Goal: Task Accomplishment & Management: Complete application form

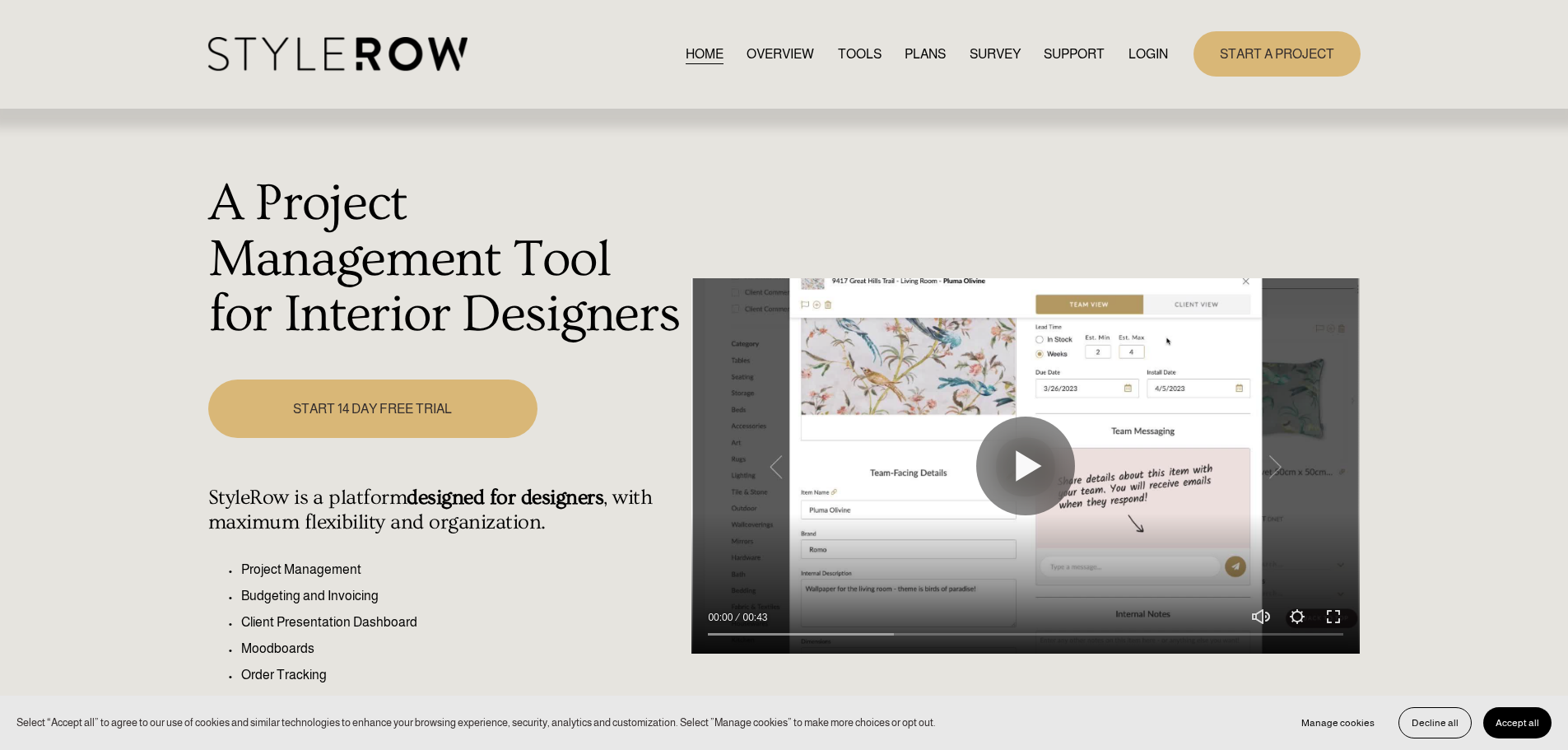
click at [375, 58] on img at bounding box center [338, 54] width 260 height 34
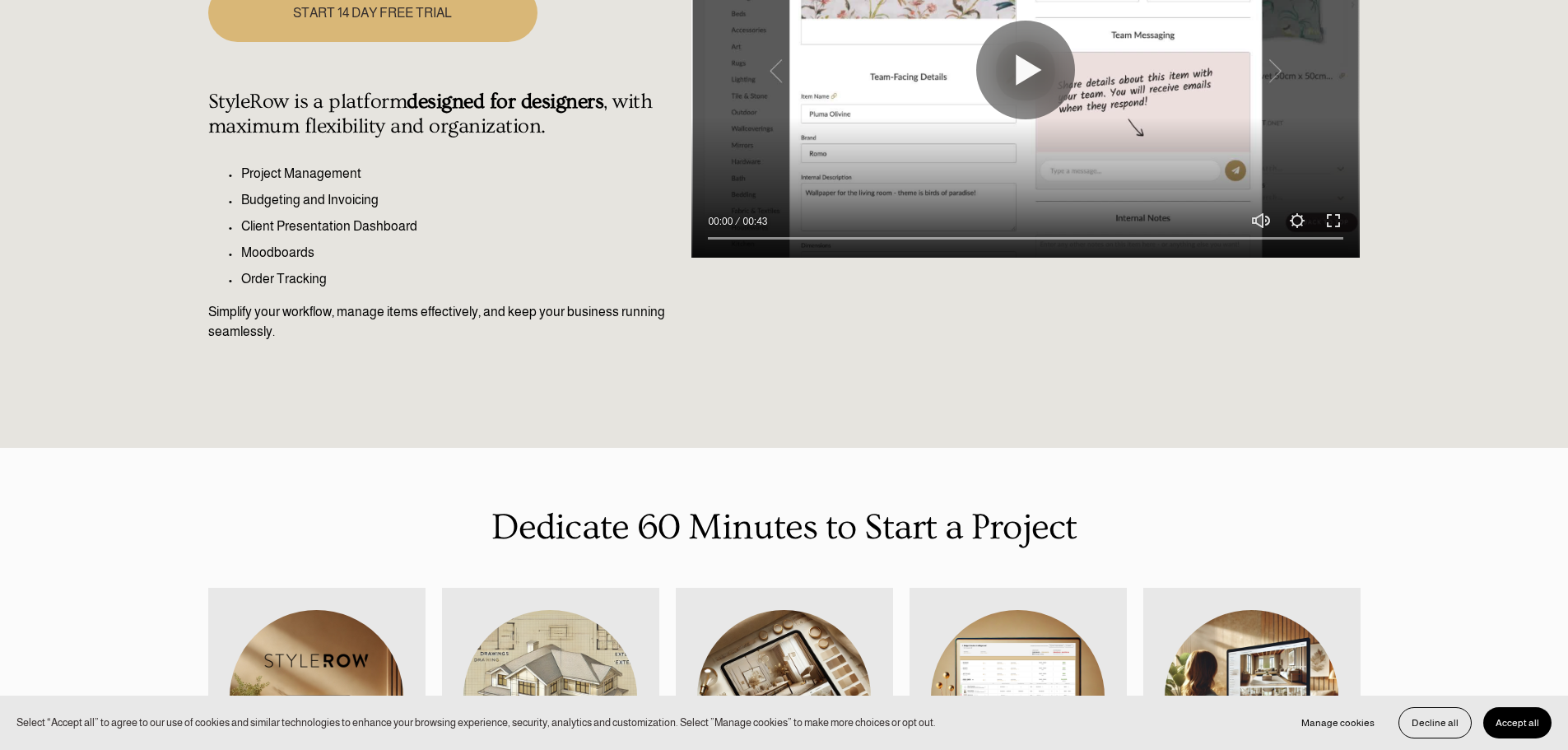
scroll to position [411, 0]
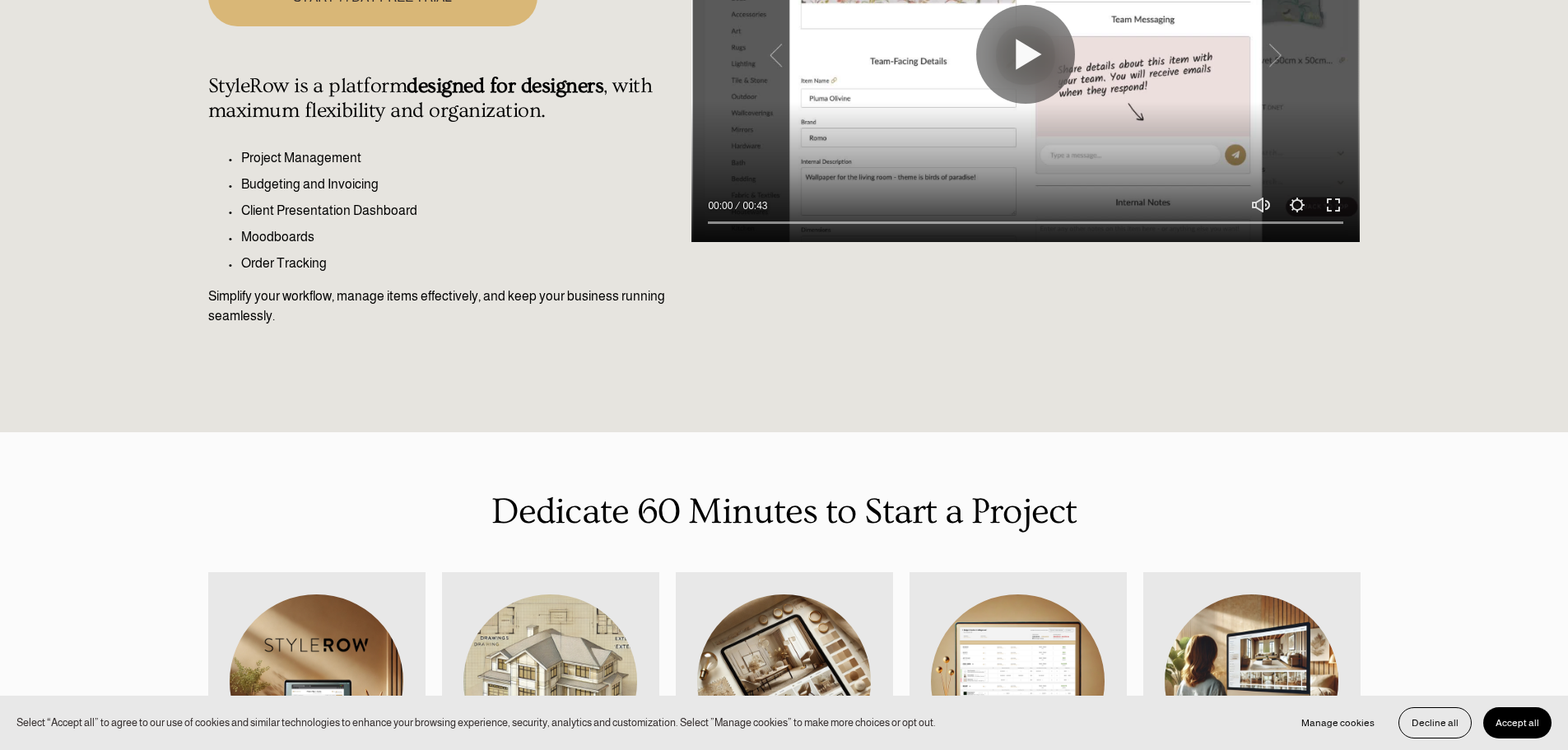
click at [1558, 349] on div "A Project Management Tool for Interior Designers Play 00:00 00:43 Unmute Mute S…" at bounding box center [784, 64] width 1568 height 735
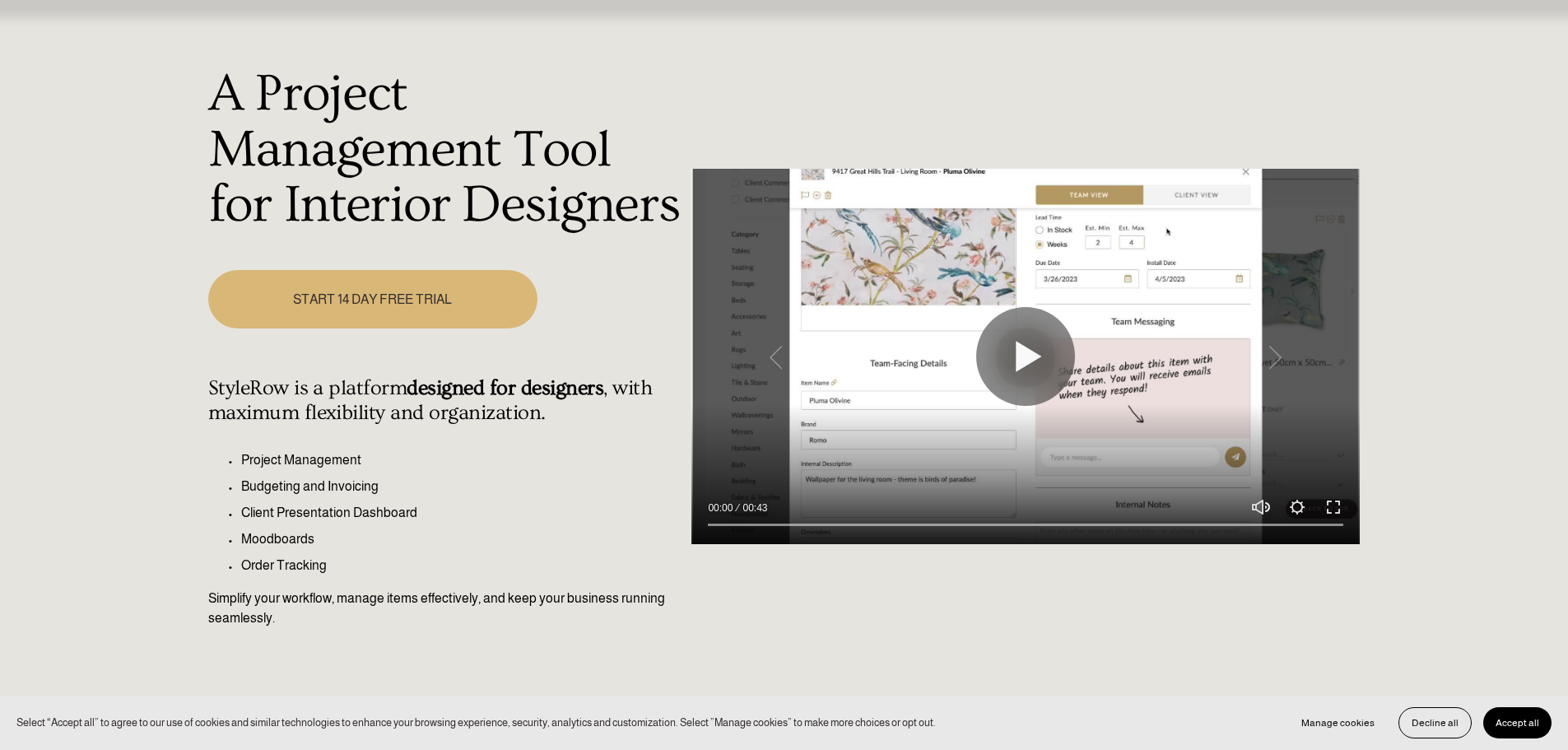
scroll to position [0, 0]
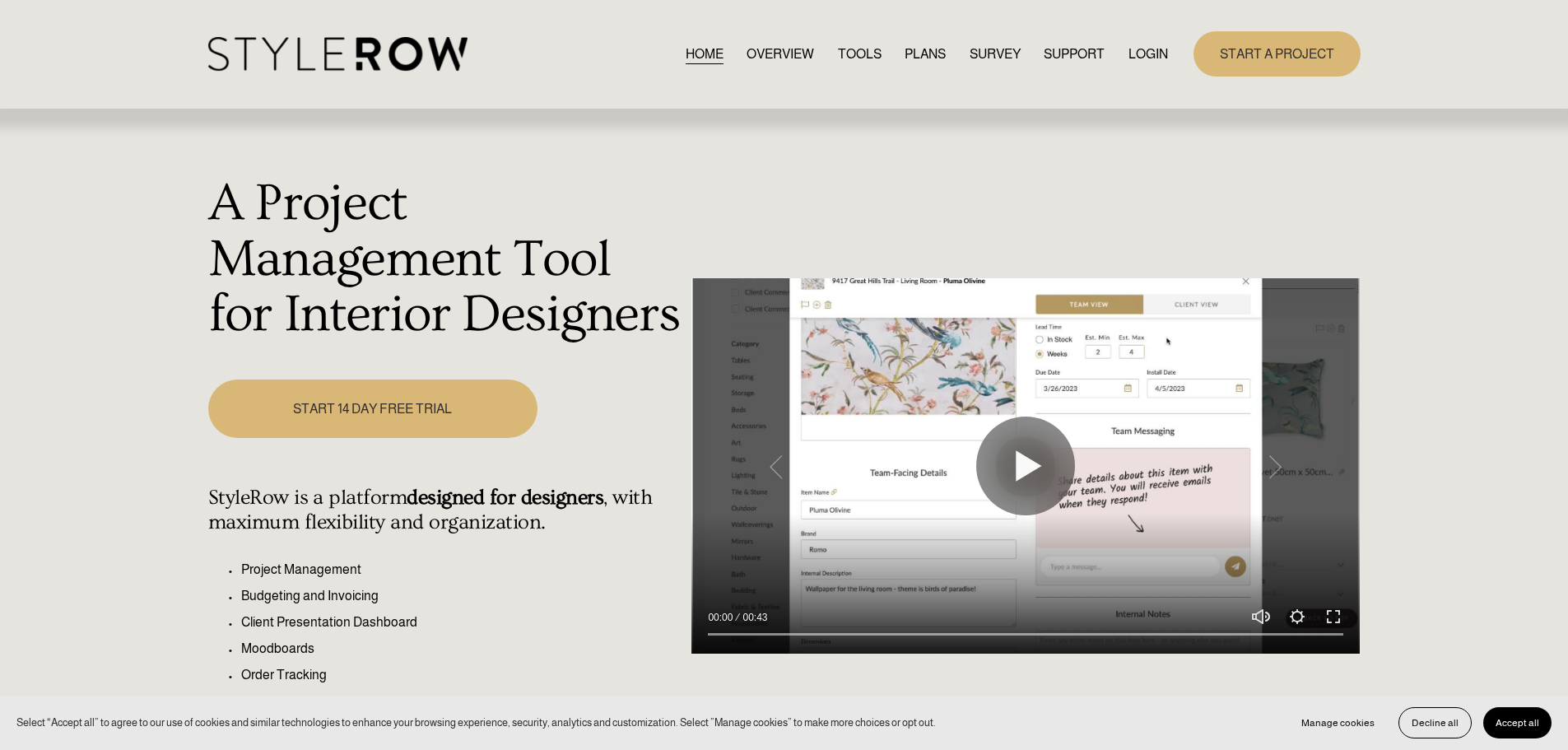
click at [1149, 57] on link "LOGIN" at bounding box center [1149, 54] width 40 height 22
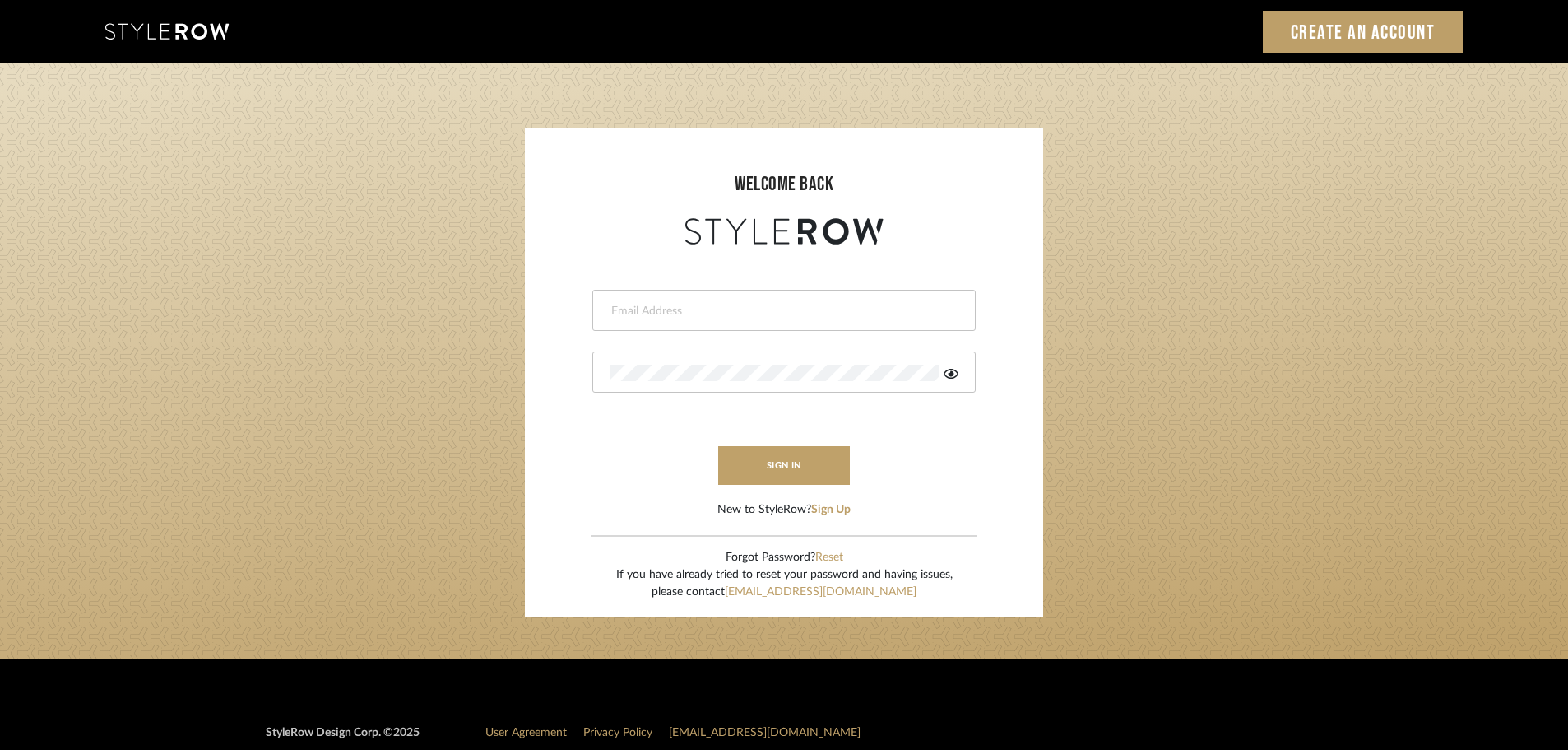
click at [753, 310] on input "email" at bounding box center [782, 311] width 345 height 16
type input "jbhandal@yahoo.com"
click at [656, 388] on div at bounding box center [784, 371] width 384 height 41
click at [774, 474] on button "sign in" at bounding box center [784, 465] width 132 height 39
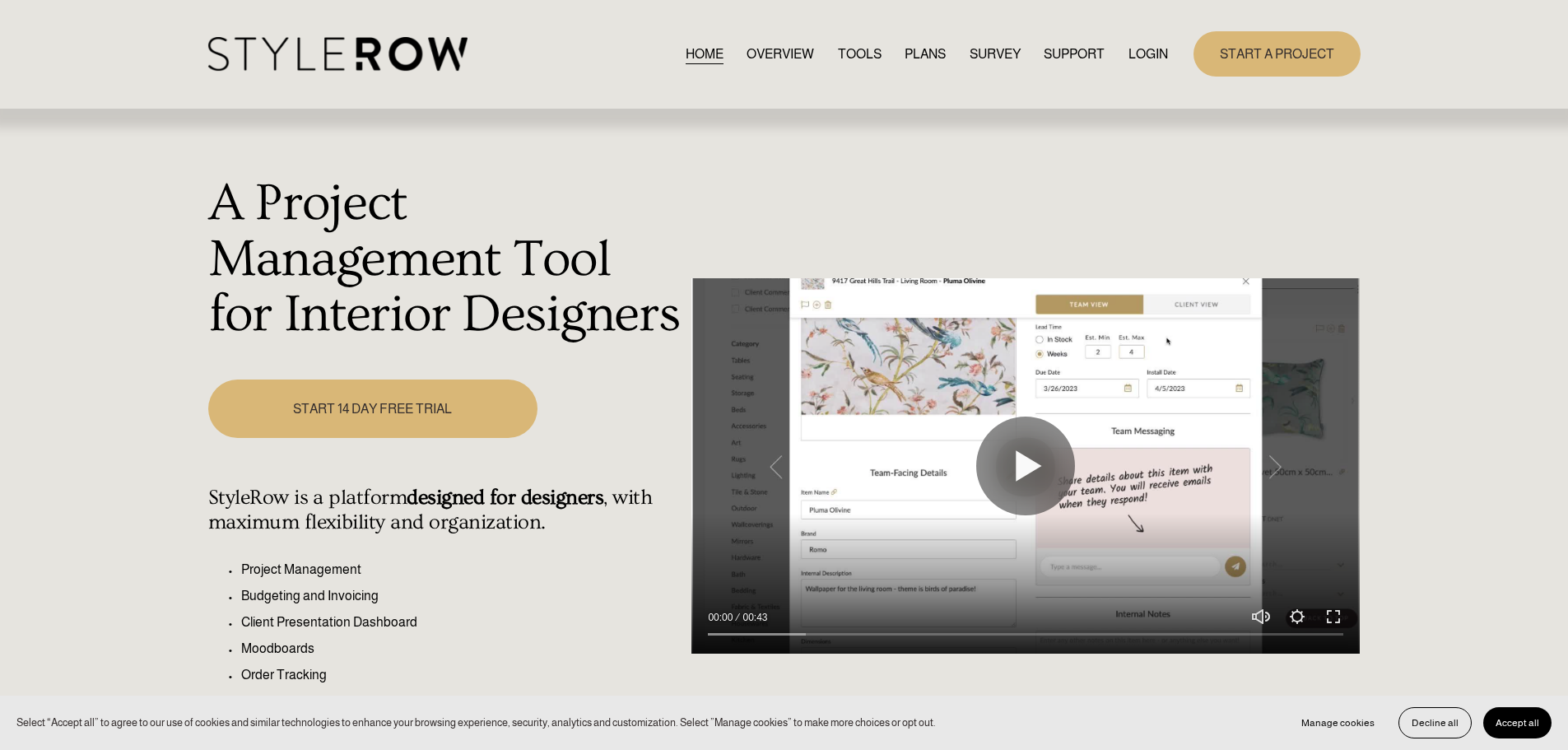
click at [1154, 56] on link "LOGIN" at bounding box center [1149, 54] width 40 height 22
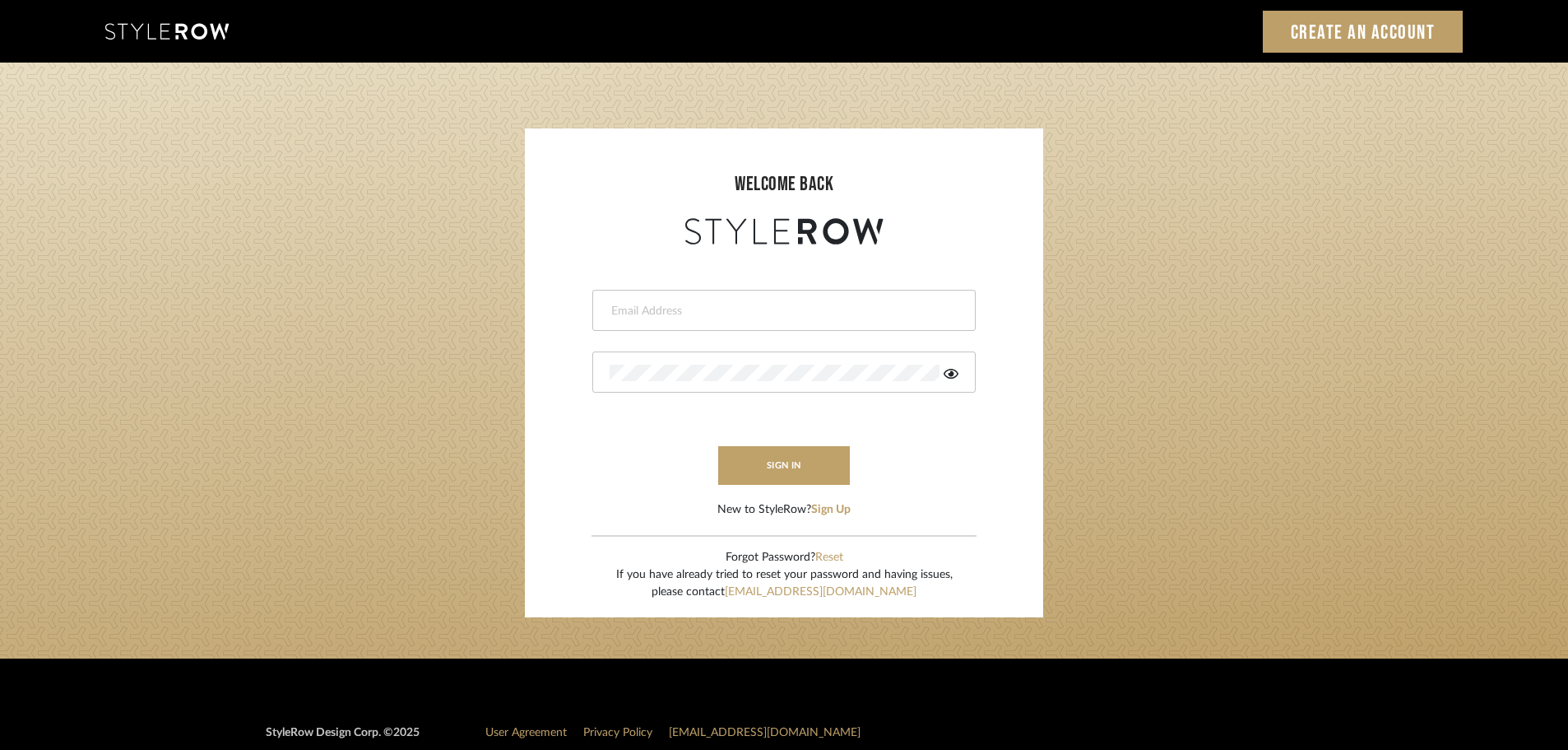
click at [665, 306] on input "email" at bounding box center [782, 311] width 345 height 16
click at [604, 470] on form "This field is required This field is required sign in New to StyleRow? Sign Up" at bounding box center [784, 383] width 485 height 270
click at [829, 552] on button "Reset" at bounding box center [829, 558] width 28 height 17
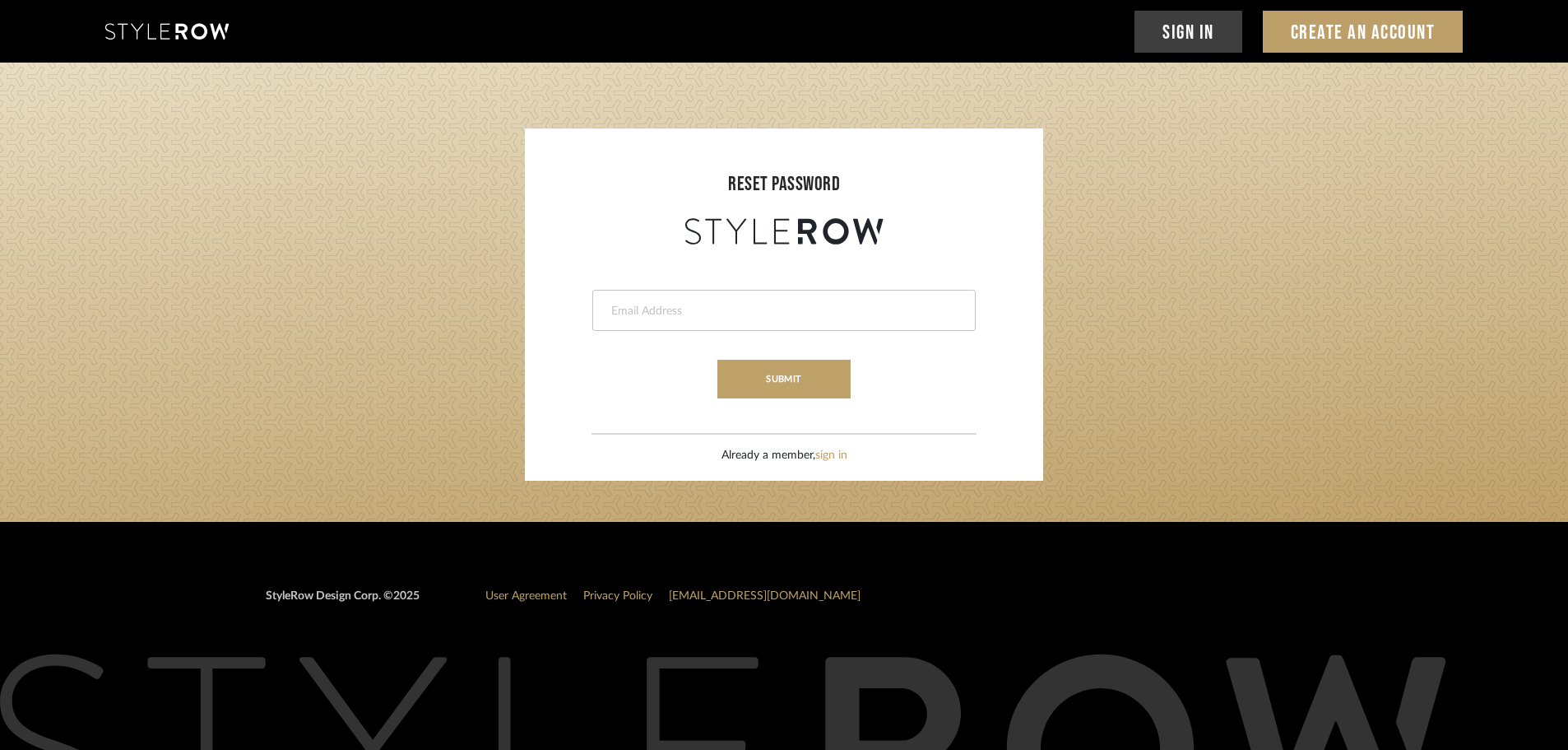
click at [683, 308] on input "email" at bounding box center [782, 311] width 345 height 16
type input "[EMAIL_ADDRESS][DOMAIN_NAME]"
click at [784, 393] on button "submit" at bounding box center [784, 379] width 132 height 39
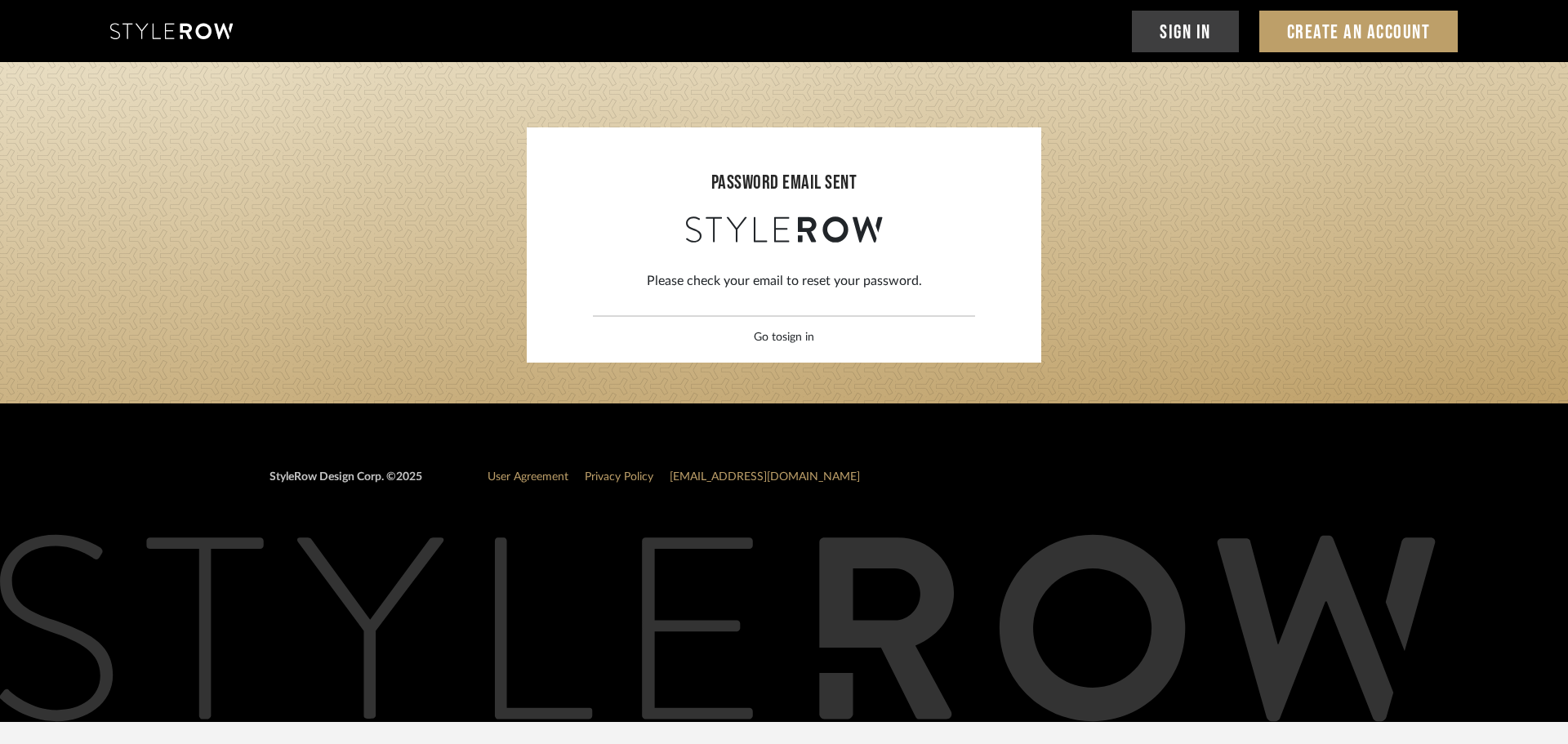
click at [802, 339] on link "sign in" at bounding box center [798, 337] width 32 height 12
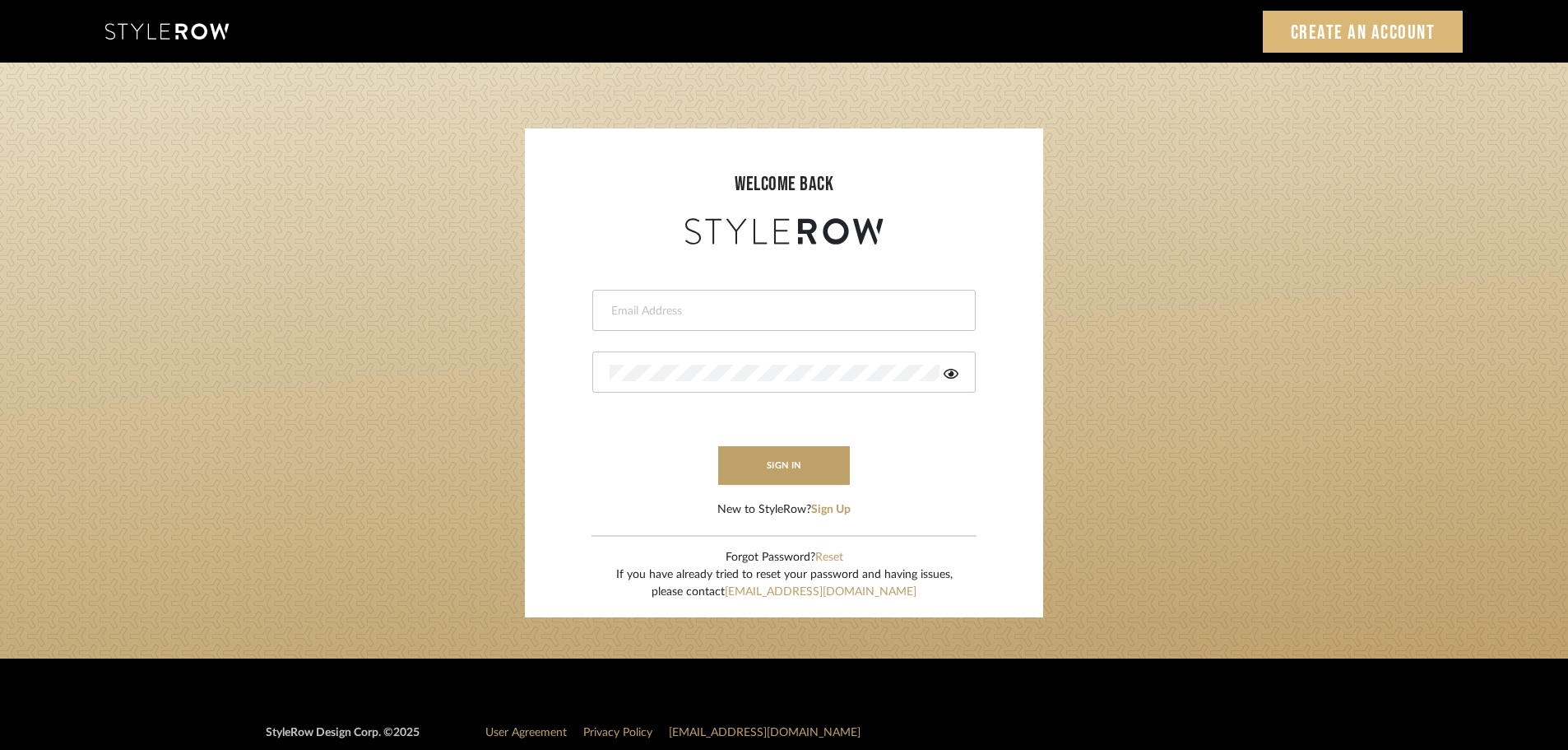
click at [1371, 40] on link "Create an Account" at bounding box center [1363, 32] width 201 height 42
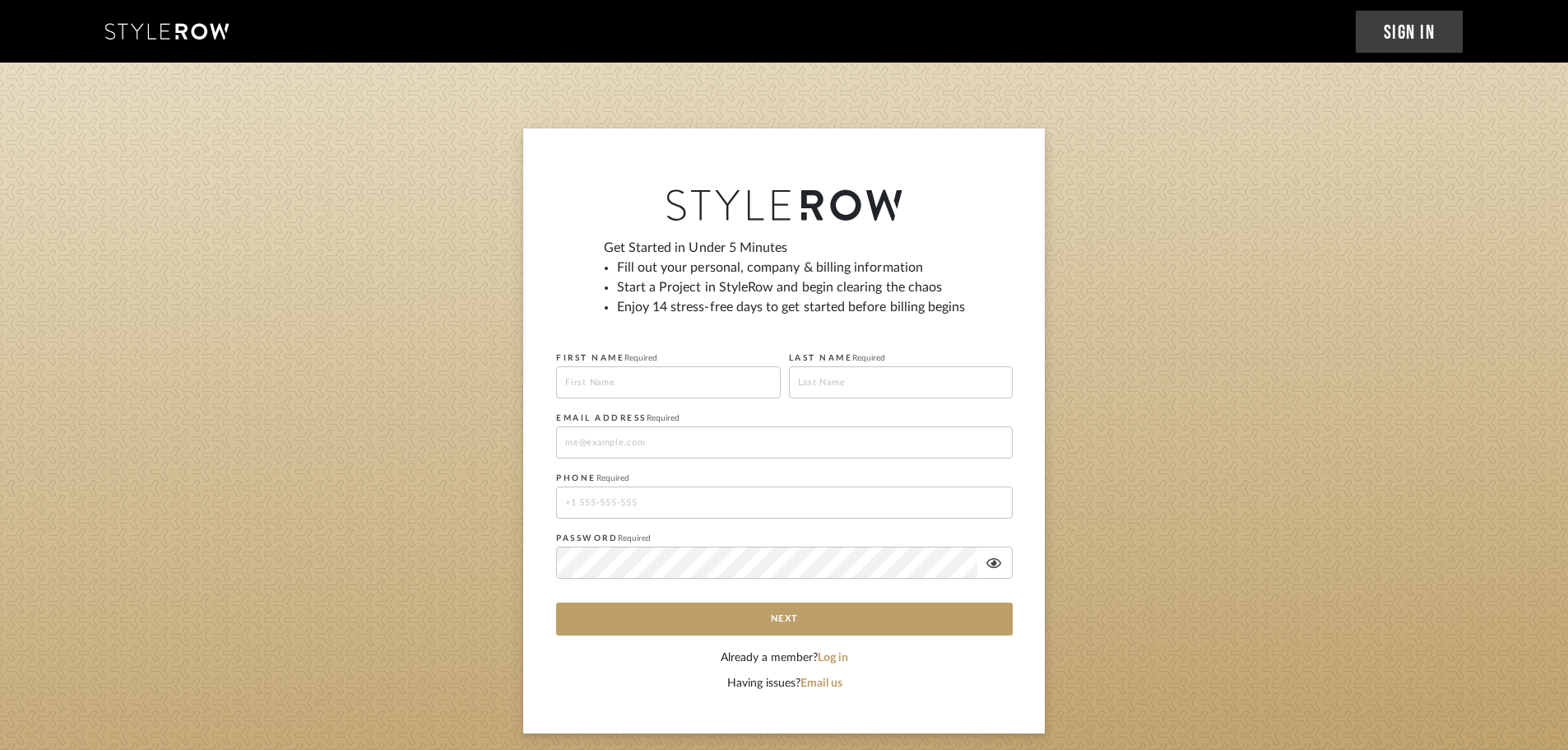
click at [628, 391] on input at bounding box center [669, 381] width 225 height 32
type input "Jay"
click at [815, 381] on input at bounding box center [902, 381] width 225 height 32
type input "Bhandal"
type input "[EMAIL_ADDRESS][DOMAIN_NAME]"
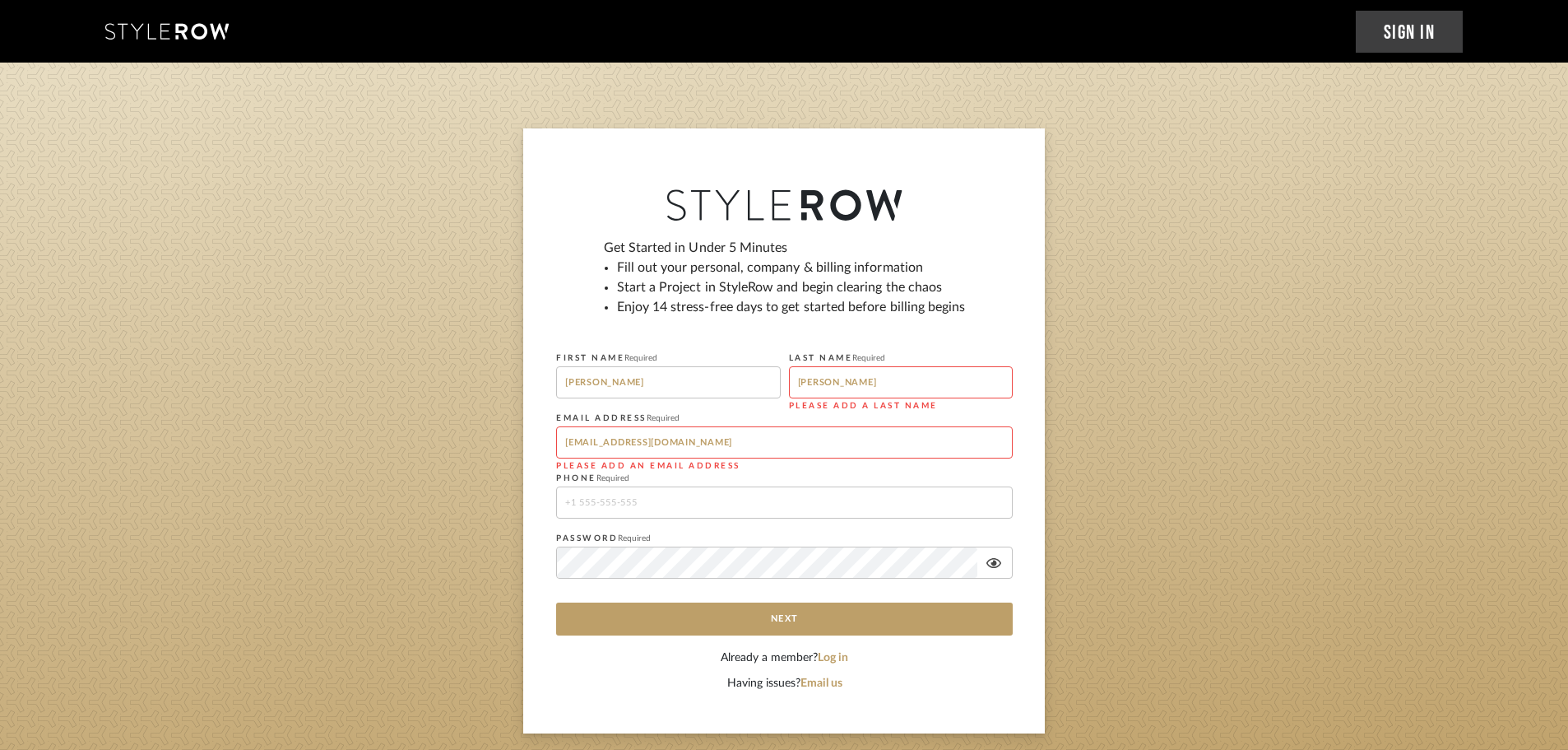
type input "15599179608"
click at [1002, 562] on fa-icon at bounding box center [994, 563] width 33 height 14
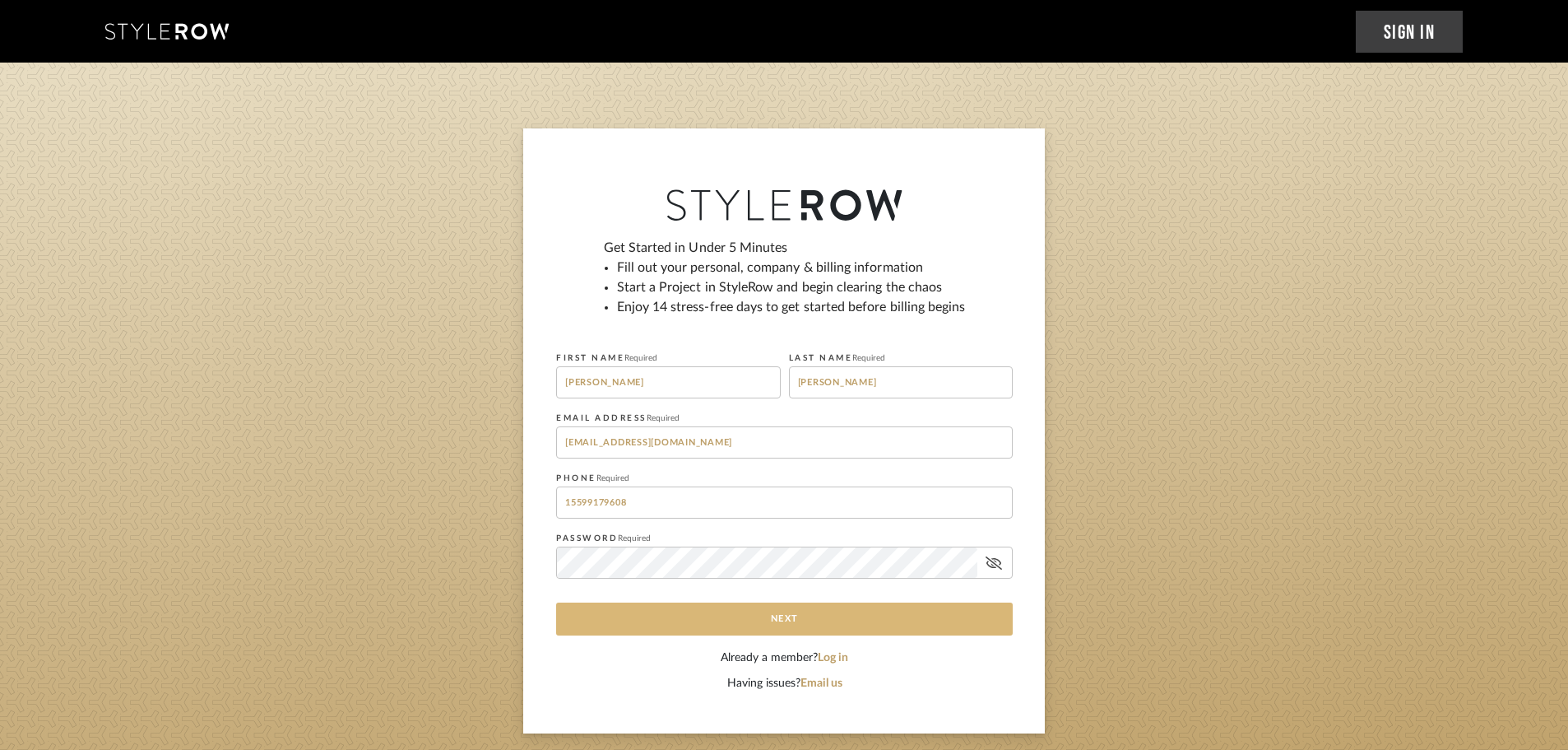
click at [788, 616] on button "Next" at bounding box center [784, 619] width 456 height 33
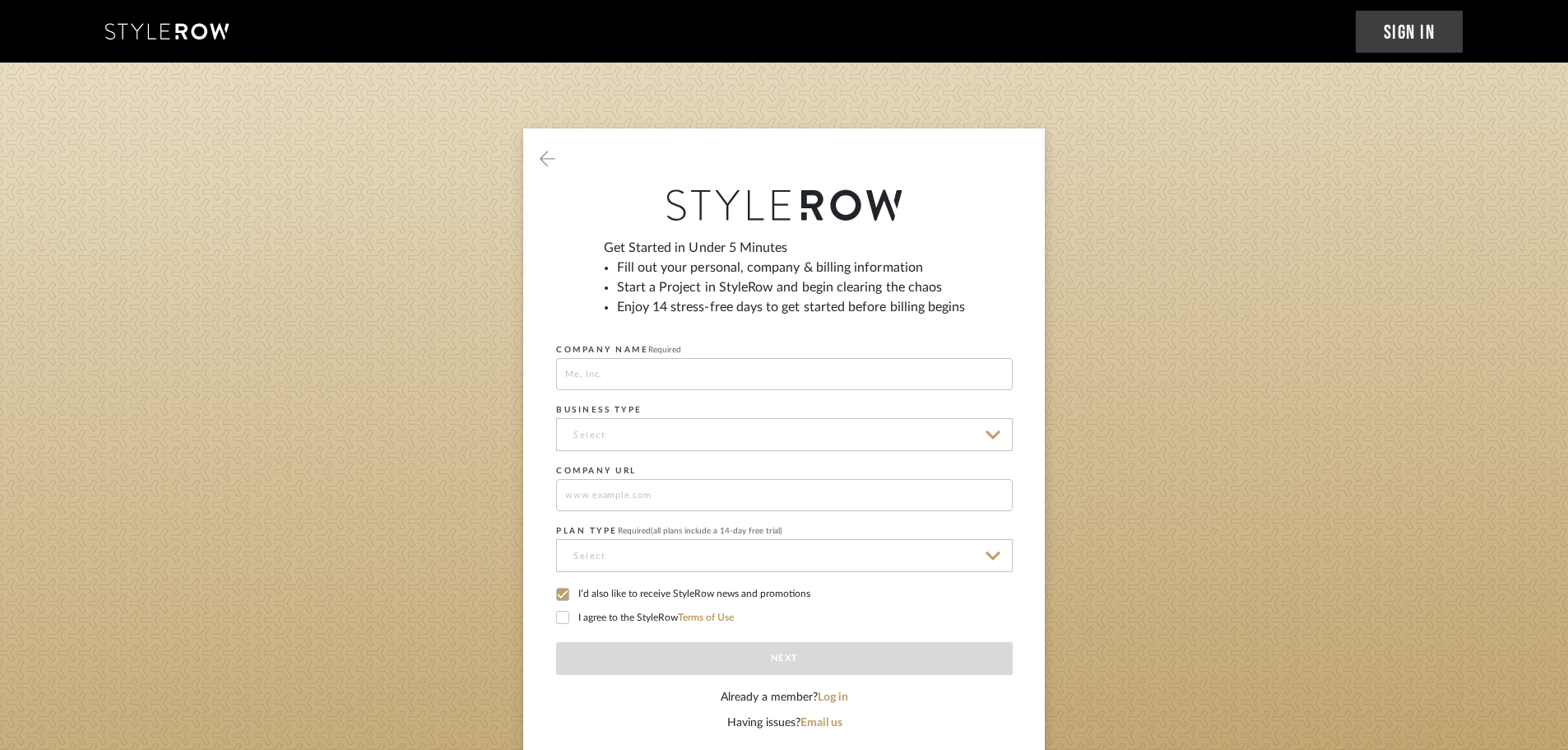
click at [557, 616] on icon at bounding box center [563, 617] width 12 height 12
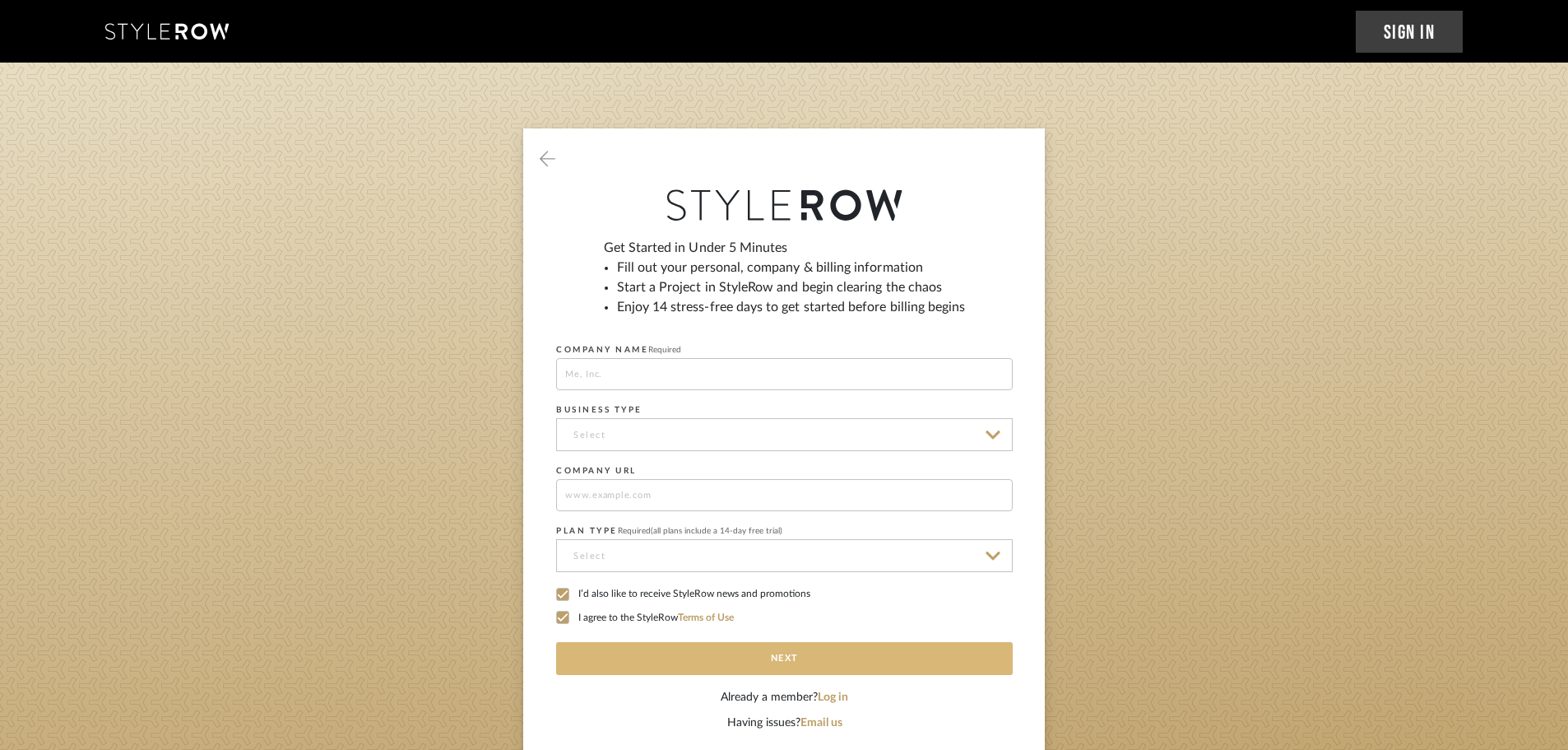
click at [756, 660] on button "Next" at bounding box center [784, 658] width 456 height 33
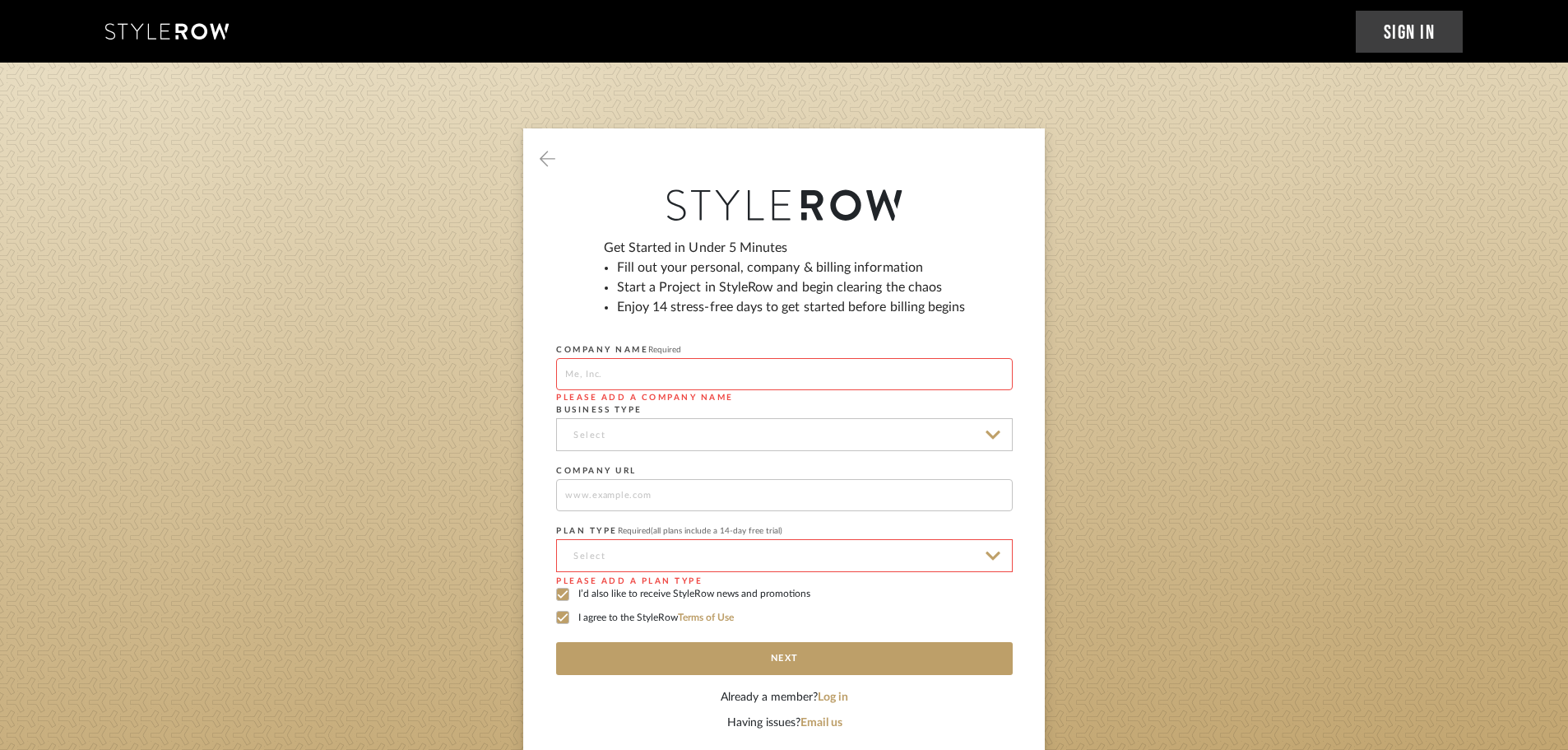
click at [610, 374] on input at bounding box center [784, 373] width 456 height 32
click at [612, 374] on input at bounding box center [784, 373] width 456 height 32
type input "Bhandal Inc"
click at [542, 161] on icon at bounding box center [547, 159] width 15 height 18
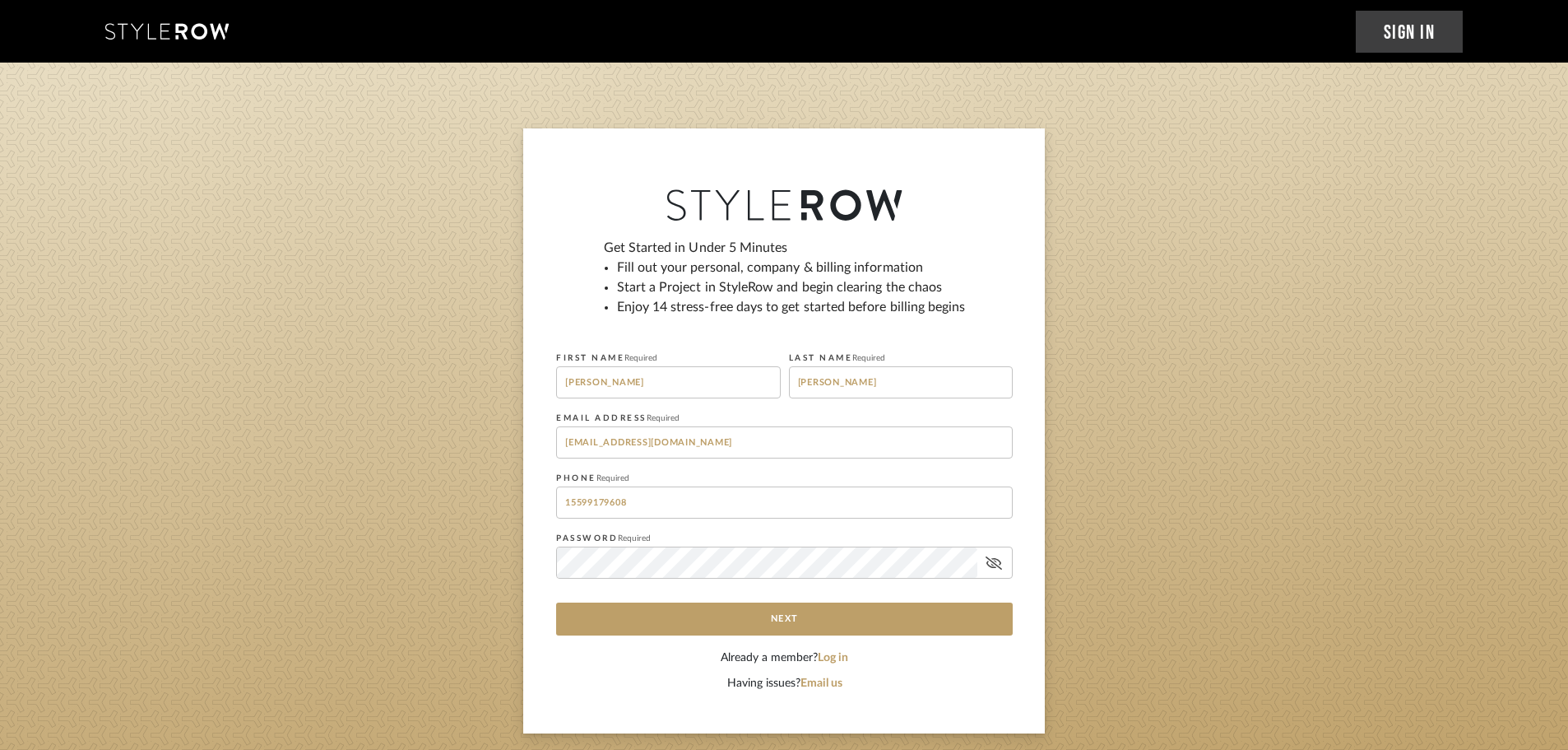
click at [542, 161] on div at bounding box center [784, 146] width 522 height 36
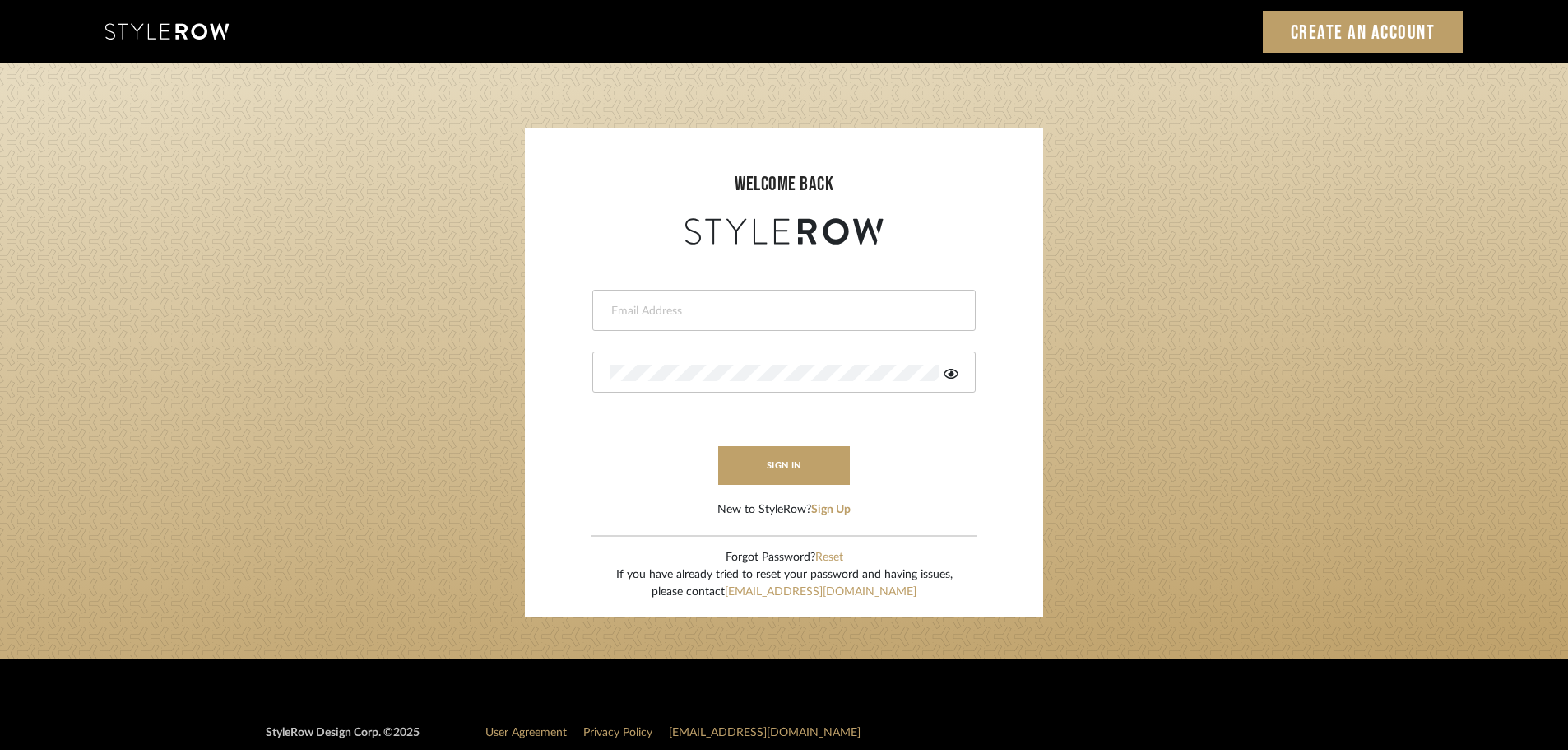
click at [655, 312] on input "email" at bounding box center [782, 311] width 345 height 16
type input "[EMAIL_ADDRESS][DOMAIN_NAME]"
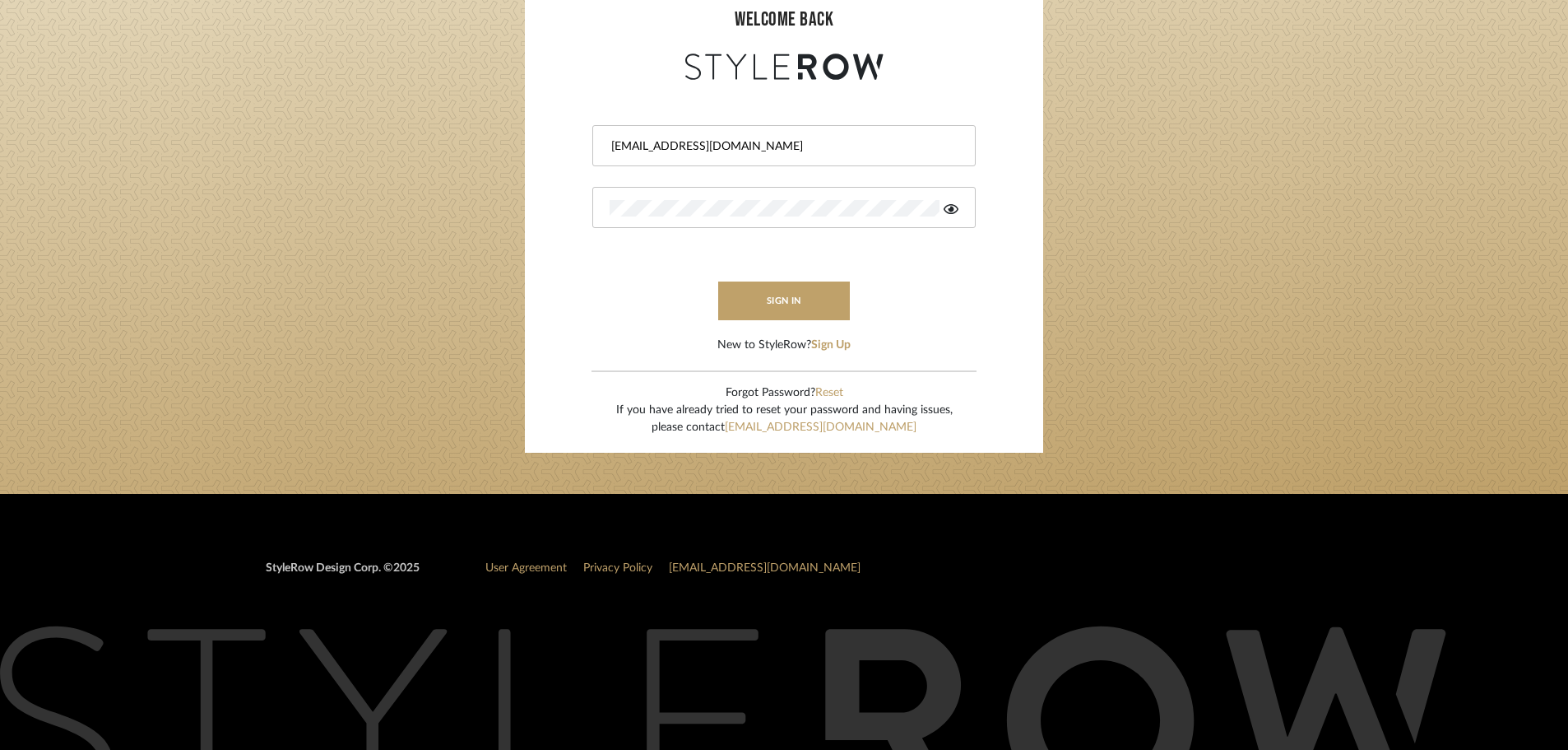
scroll to position [83, 0]
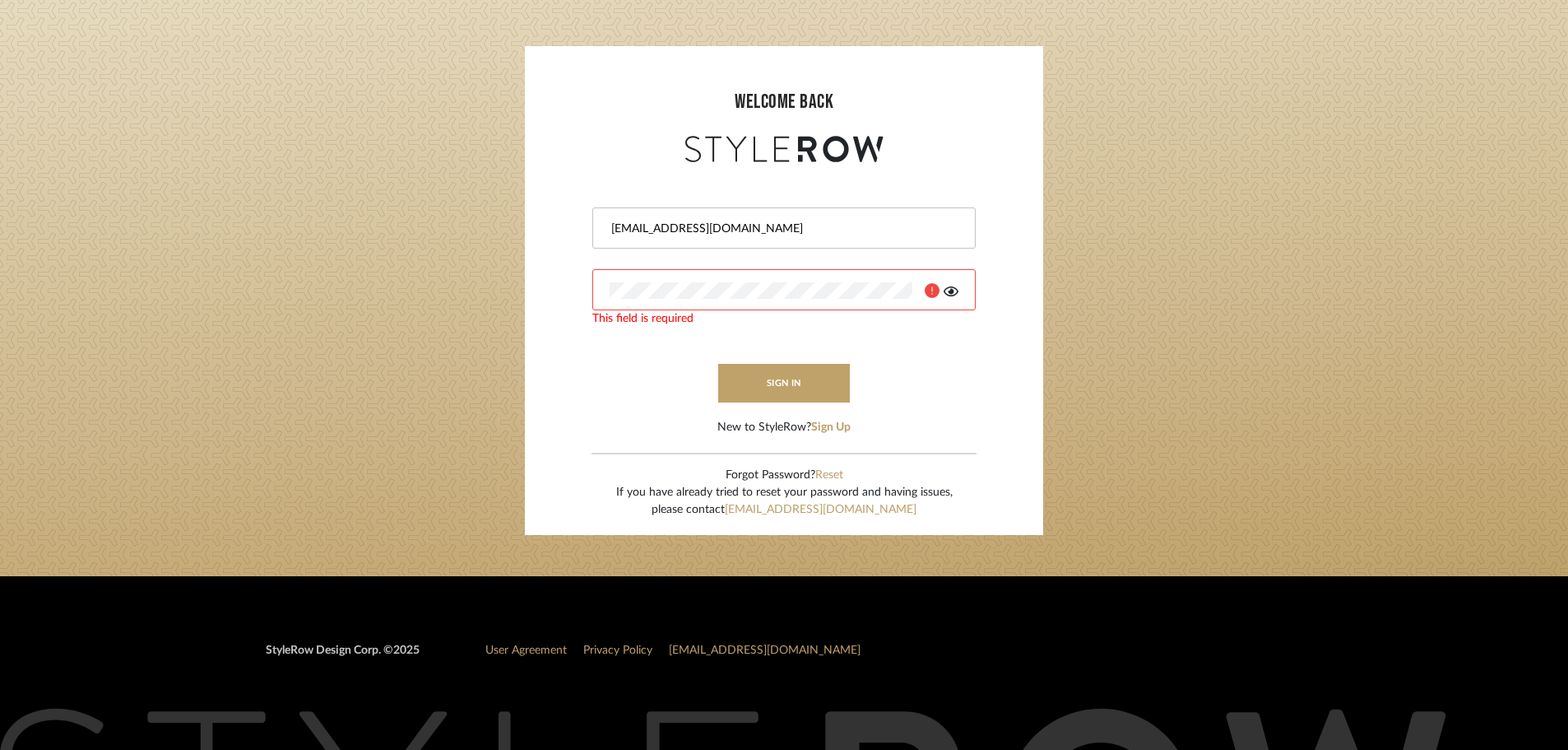
click at [1221, 111] on login-page "welcome back jbhandal@yahoo.com This field is required sign in New to StyleRow?…" at bounding box center [784, 278] width 1568 height 596
click at [918, 290] on img at bounding box center [922, 291] width 14 height 14
click at [1001, 370] on form "jbhandal@yahoo.com This field is required sign in New to StyleRow? Sign Up" at bounding box center [784, 301] width 485 height 270
click at [1219, 322] on login-page "welcome back jbhandal@yahoo.com This field is required sign in New to StyleRow?…" at bounding box center [784, 278] width 1568 height 596
click at [931, 295] on icon at bounding box center [932, 291] width 15 height 15
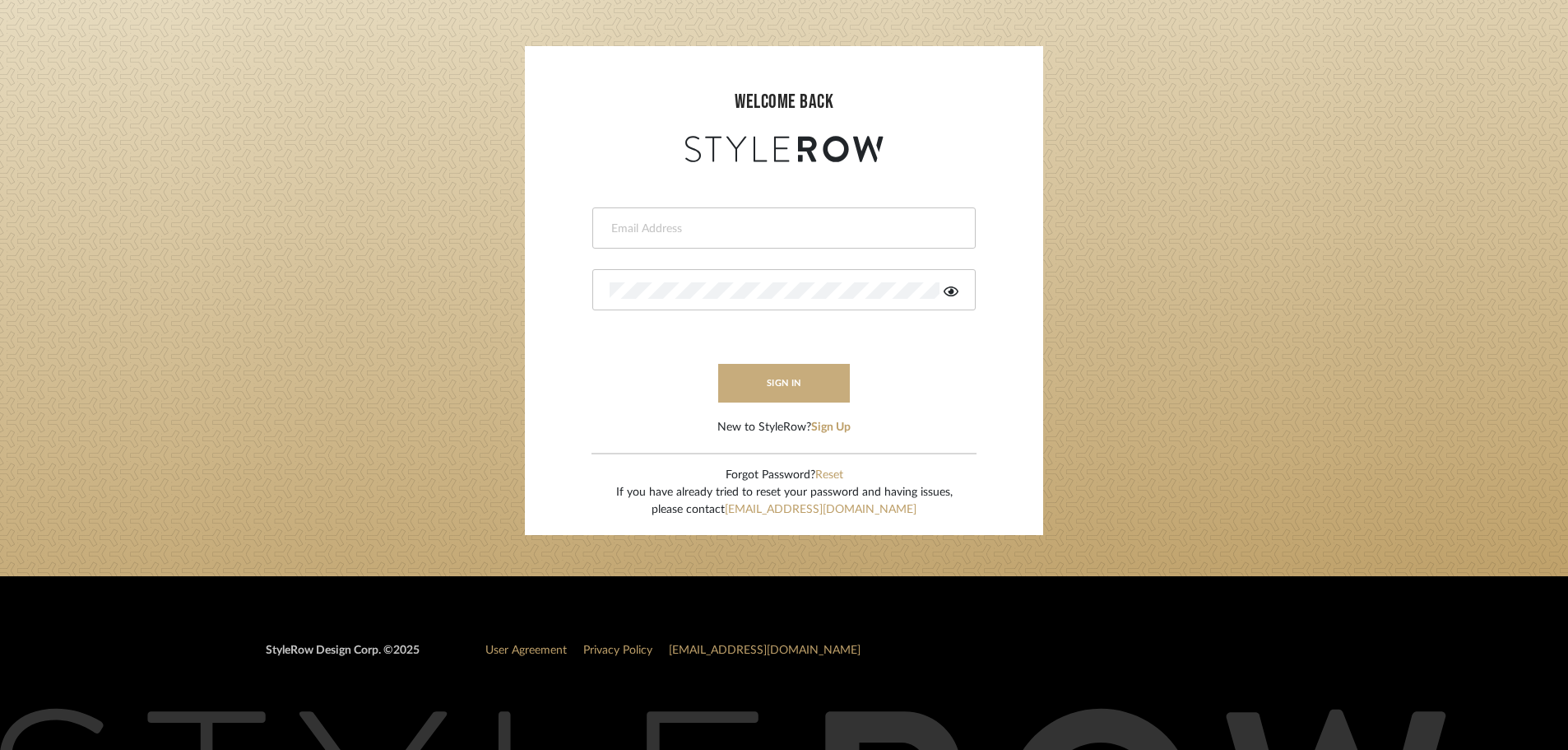
click at [824, 398] on button "sign in" at bounding box center [784, 383] width 132 height 39
click at [835, 428] on button "Sign Up" at bounding box center [831, 428] width 40 height 17
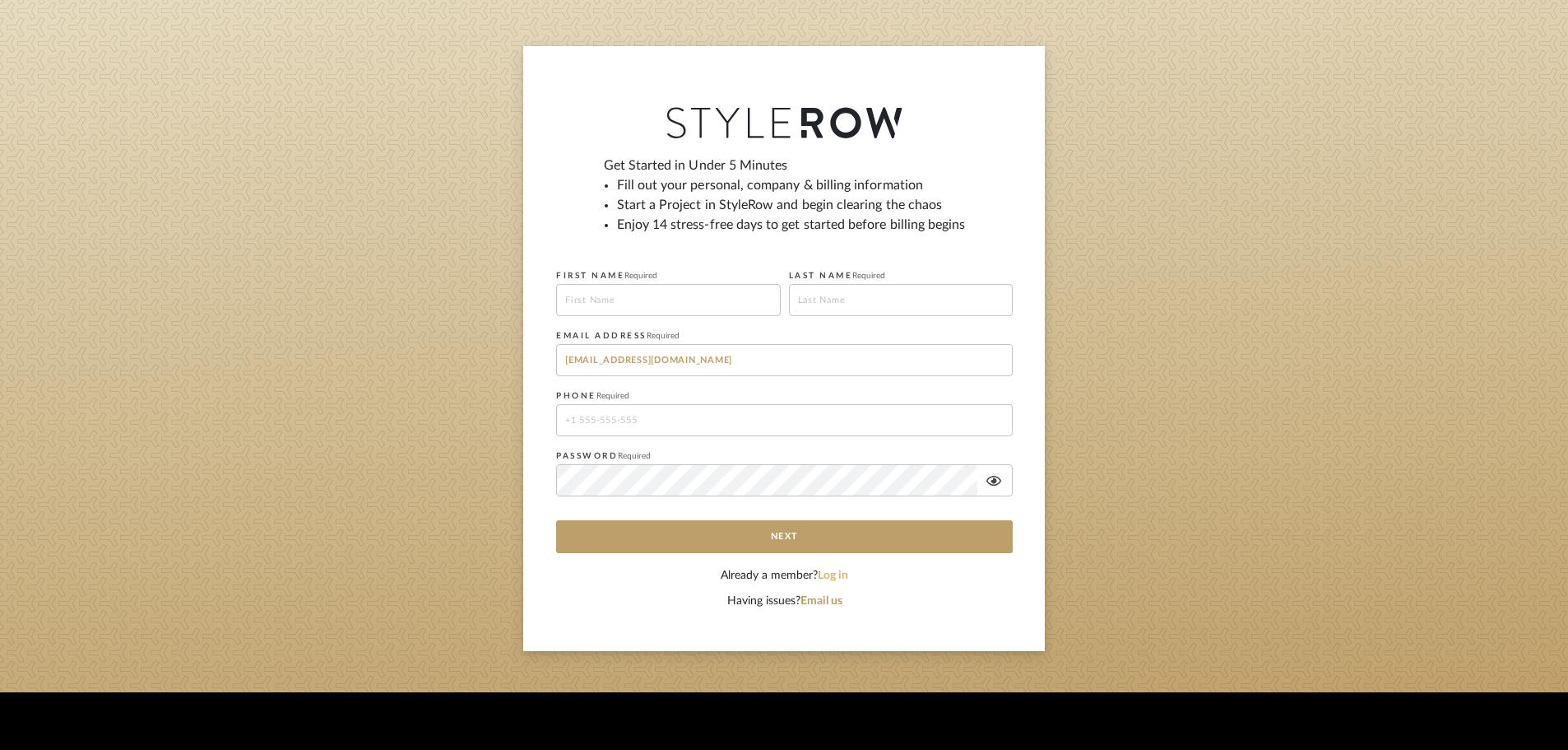
click at [832, 577] on button "Log in" at bounding box center [833, 576] width 31 height 17
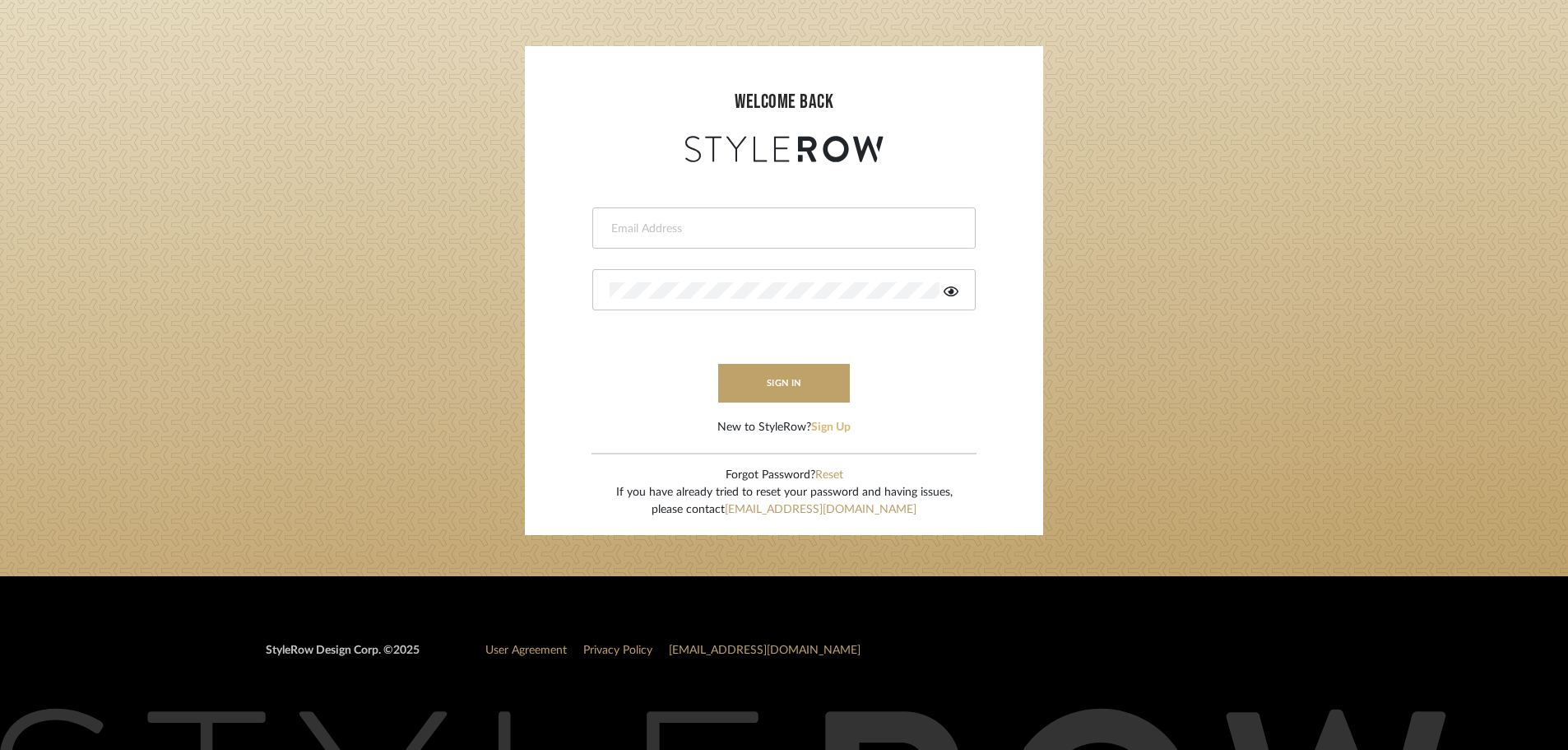
click at [837, 428] on button "Sign Up" at bounding box center [831, 428] width 40 height 17
click at [652, 234] on input "email" at bounding box center [782, 229] width 345 height 16
type input "[EMAIL_ADDRESS][DOMAIN_NAME]"
